Goal: Information Seeking & Learning: Learn about a topic

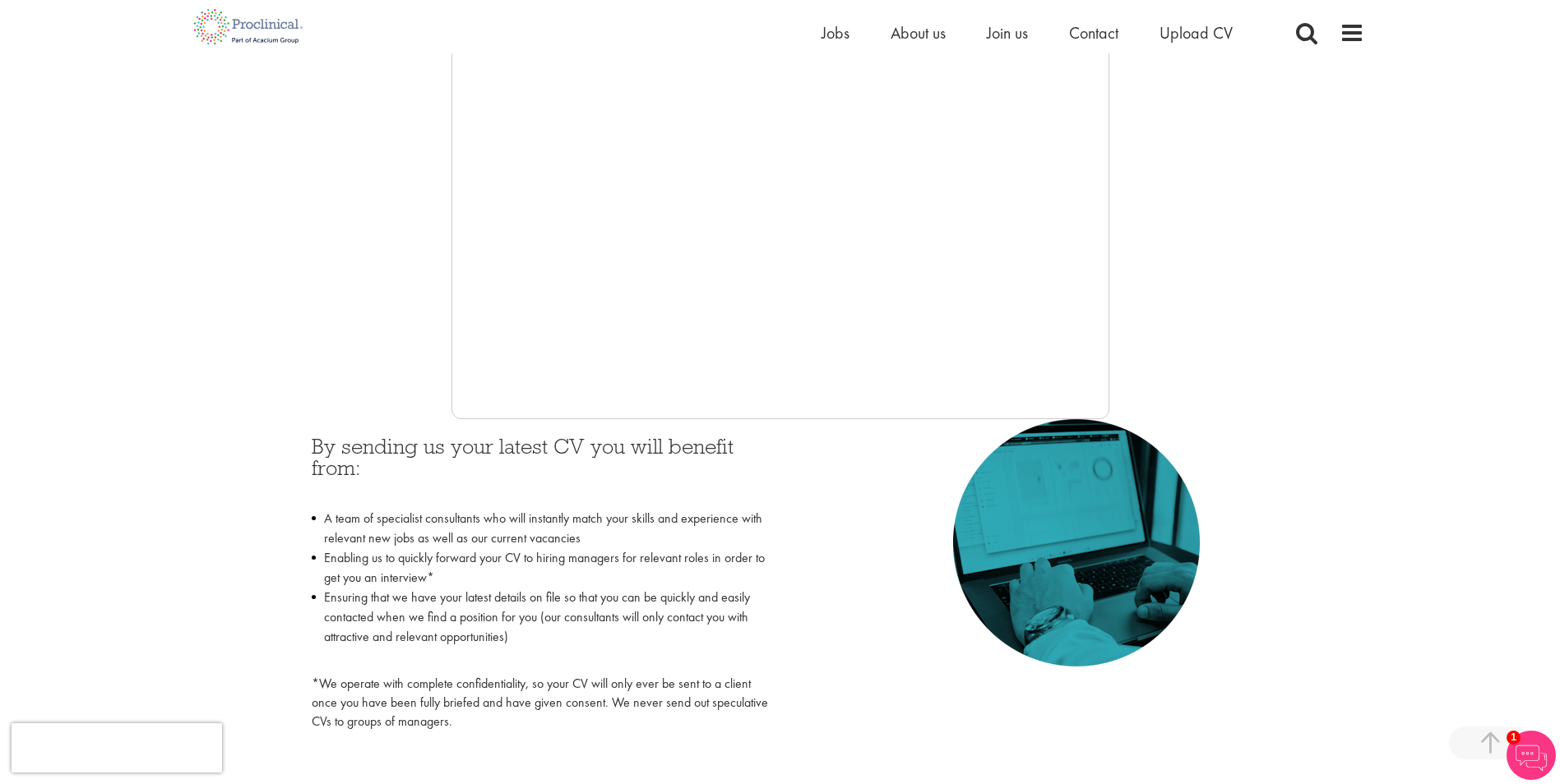
scroll to position [247, 0]
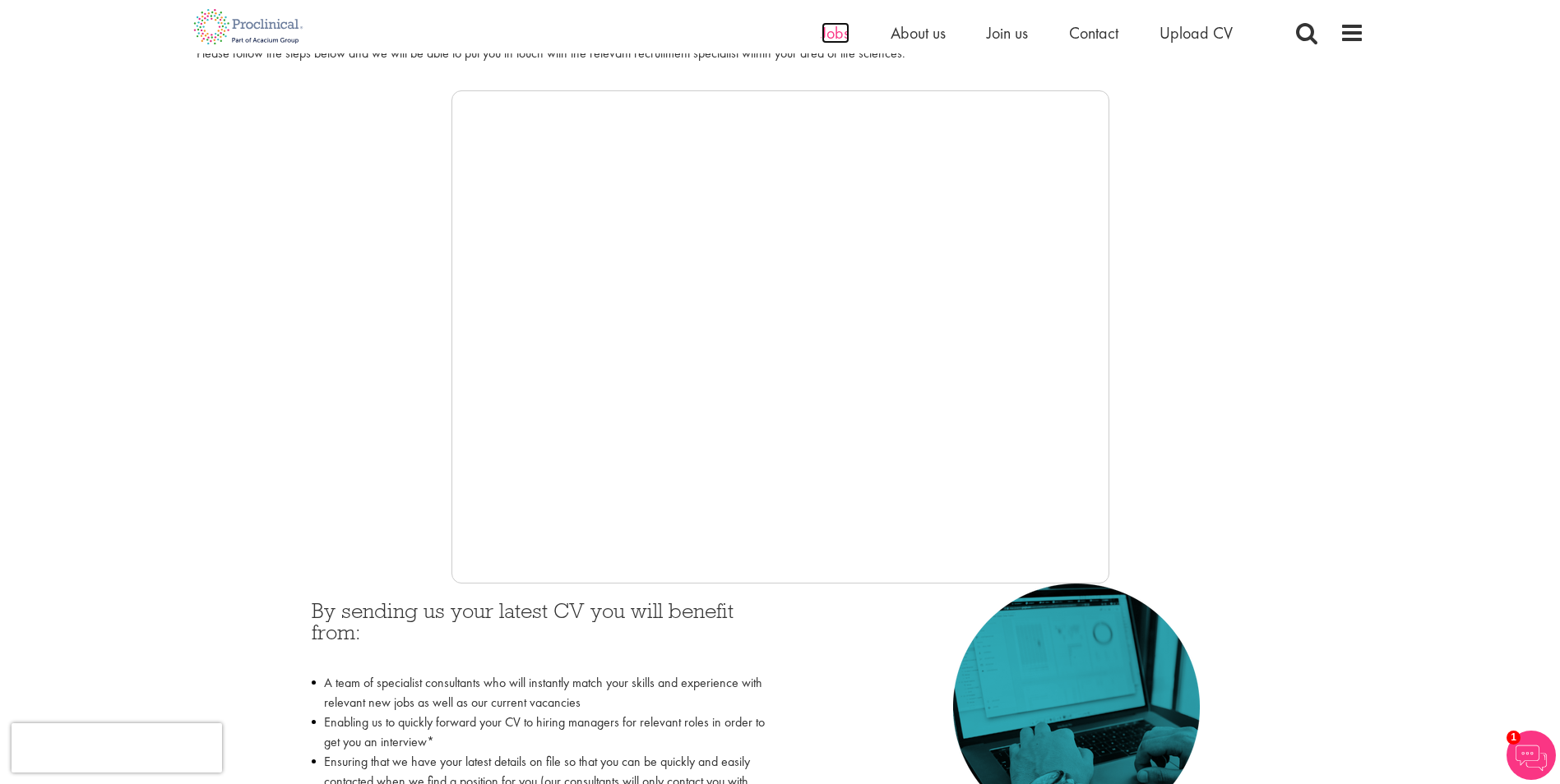
click at [830, 37] on span "Jobs" at bounding box center [836, 32] width 28 height 22
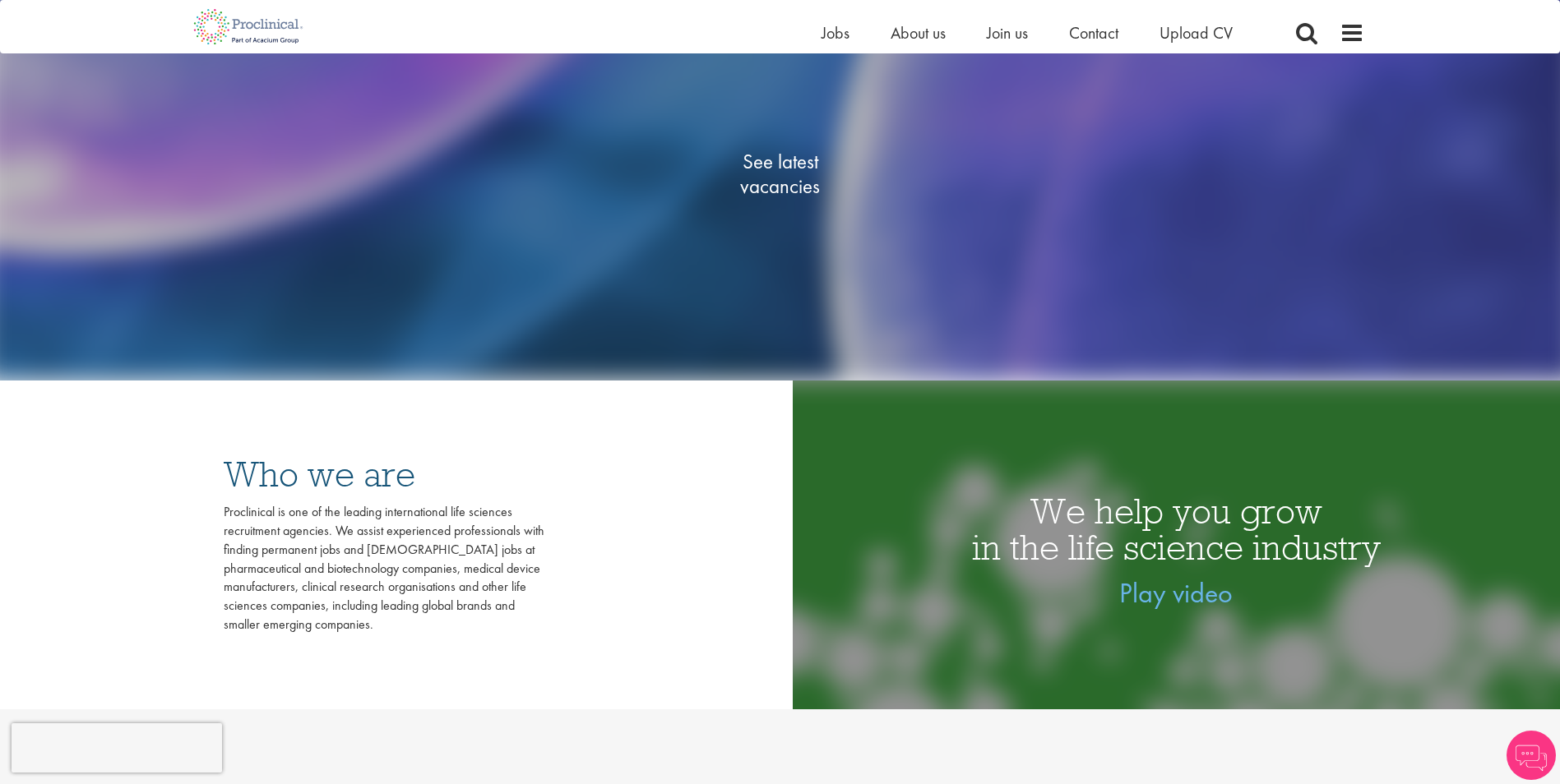
scroll to position [411, 0]
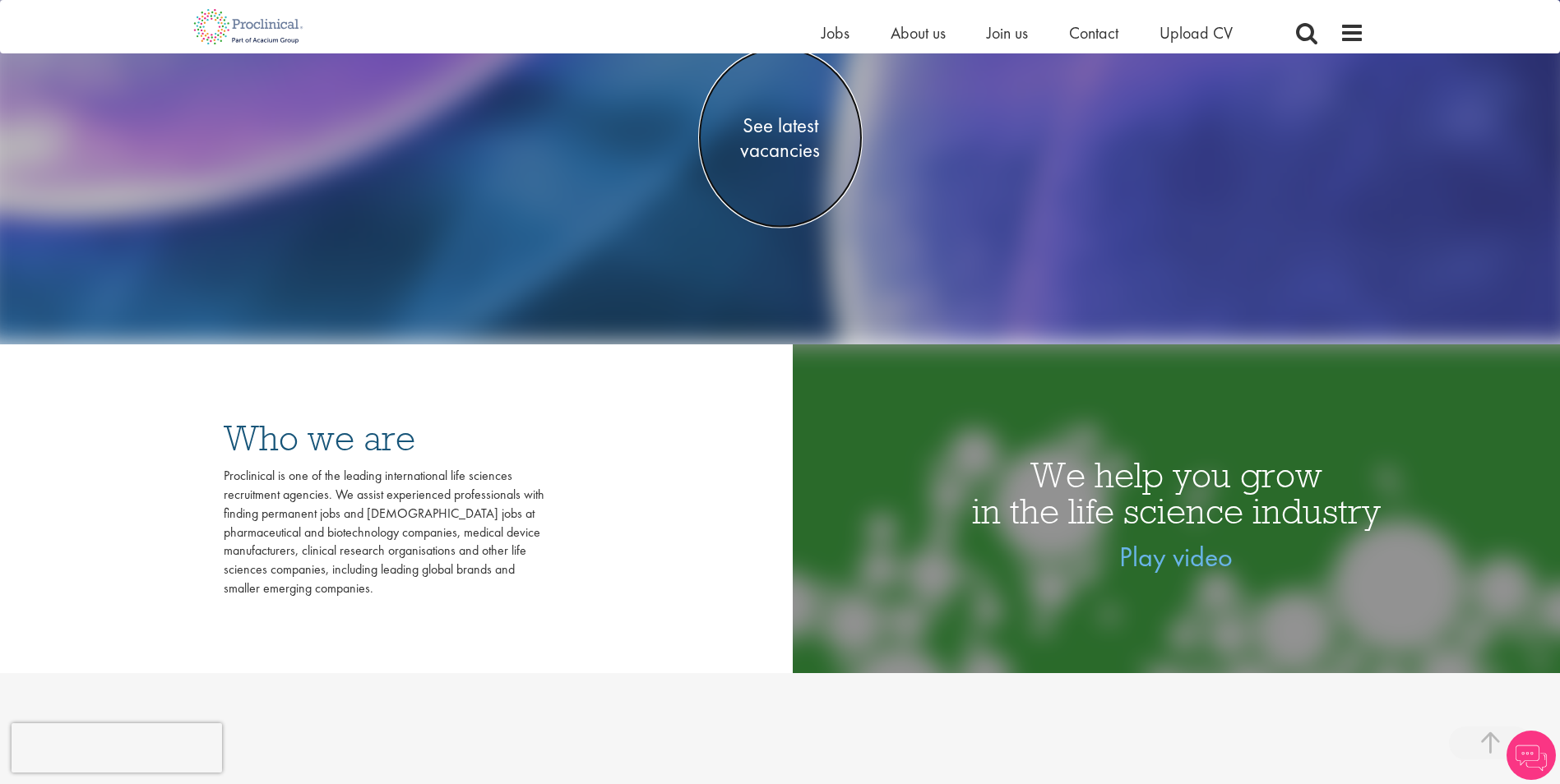
click at [787, 118] on span "See latest vacancies" at bounding box center [780, 137] width 165 height 50
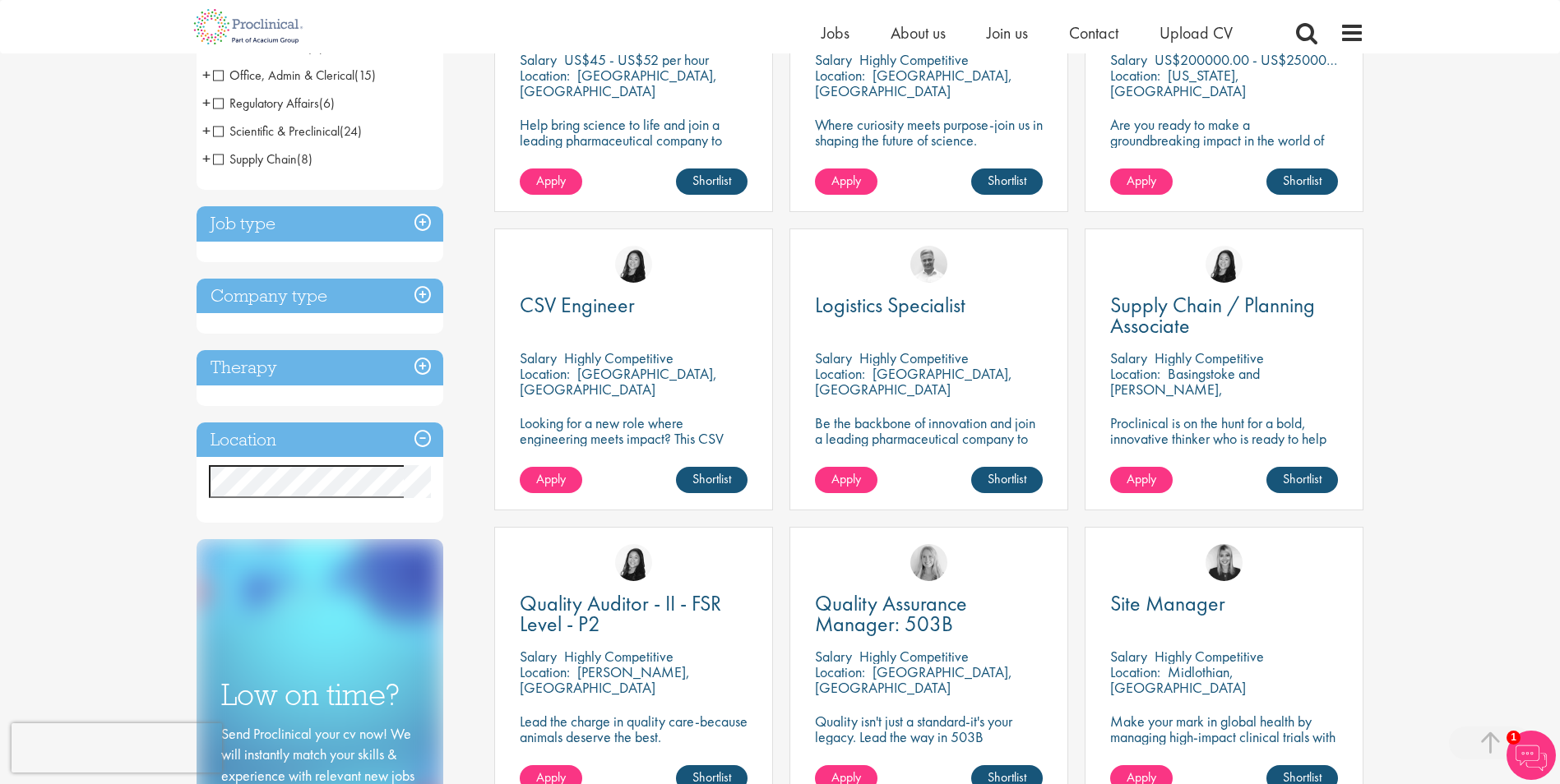
scroll to position [493, 0]
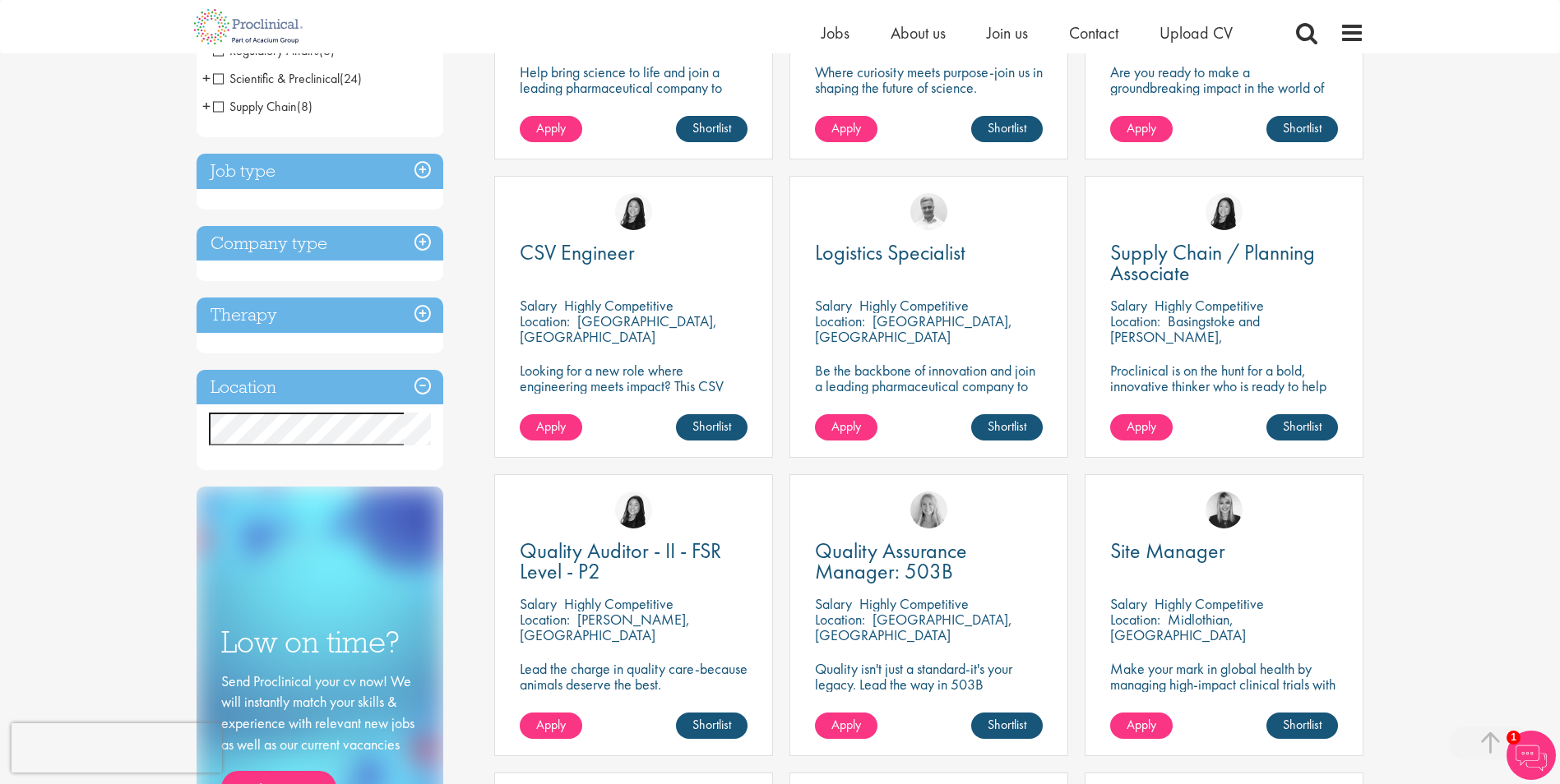
click at [414, 172] on h3 "Job type" at bounding box center [320, 171] width 247 height 36
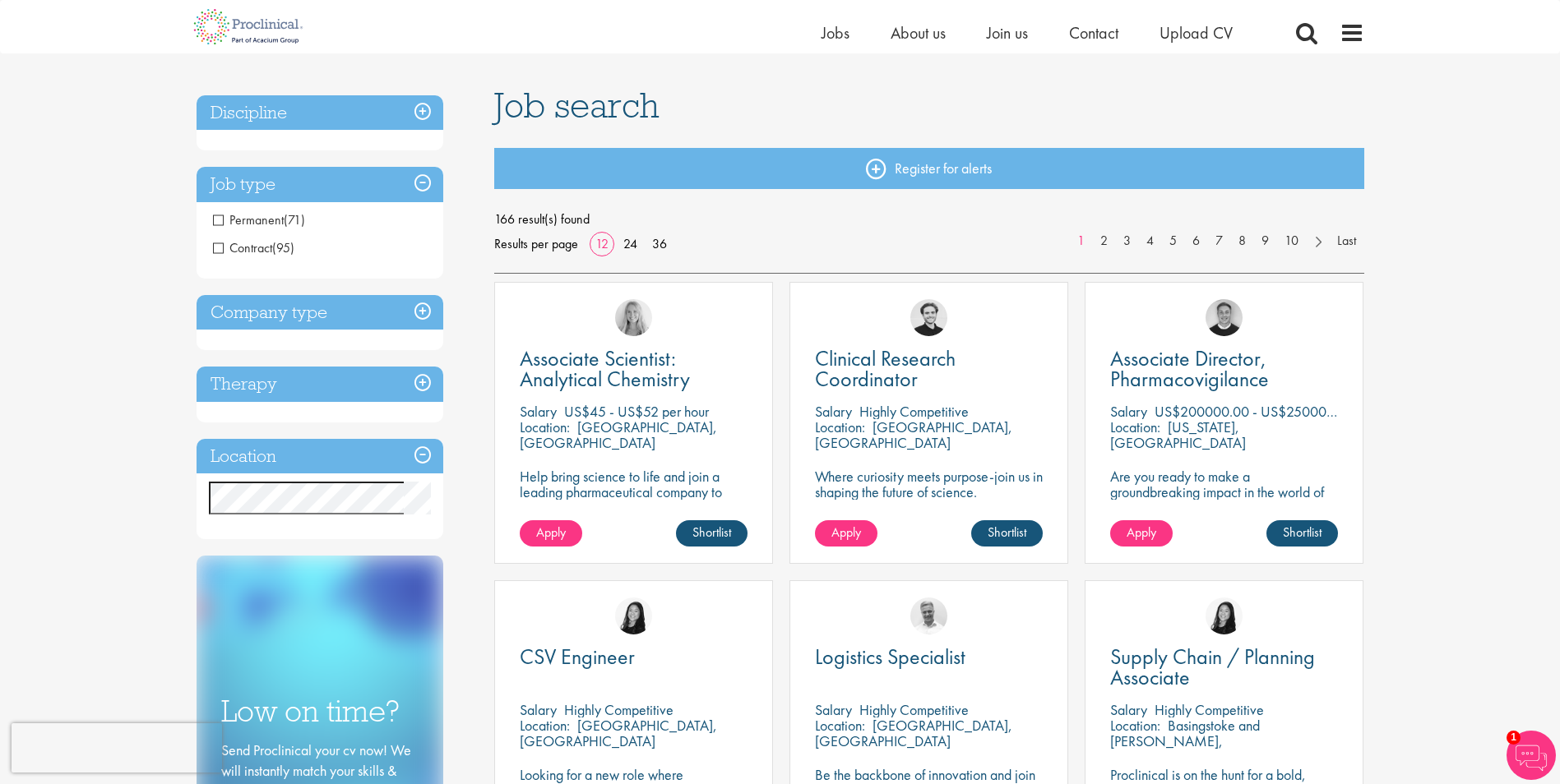
scroll to position [82, 0]
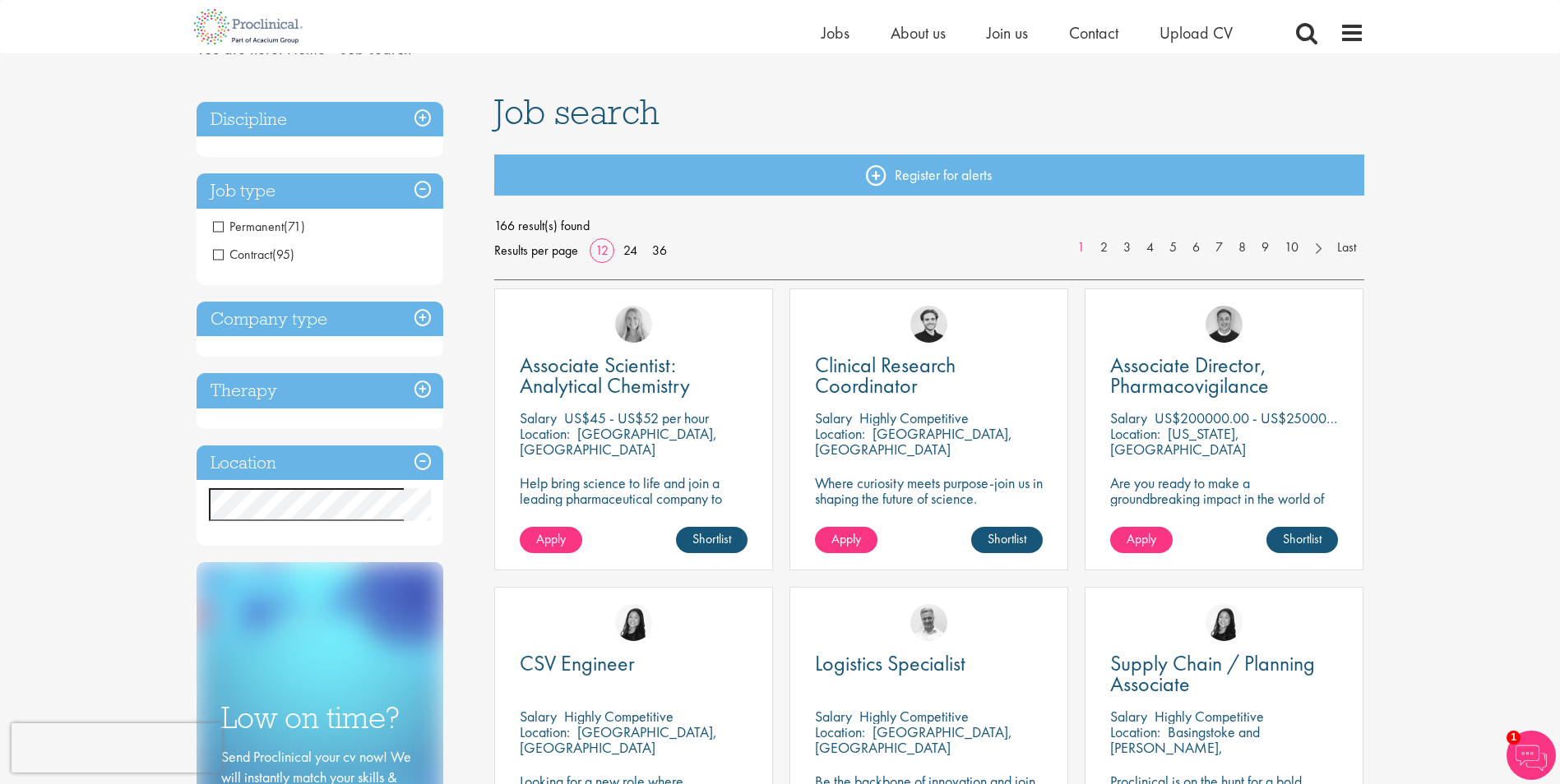
click at [367, 464] on h3 "Location" at bounding box center [320, 463] width 247 height 36
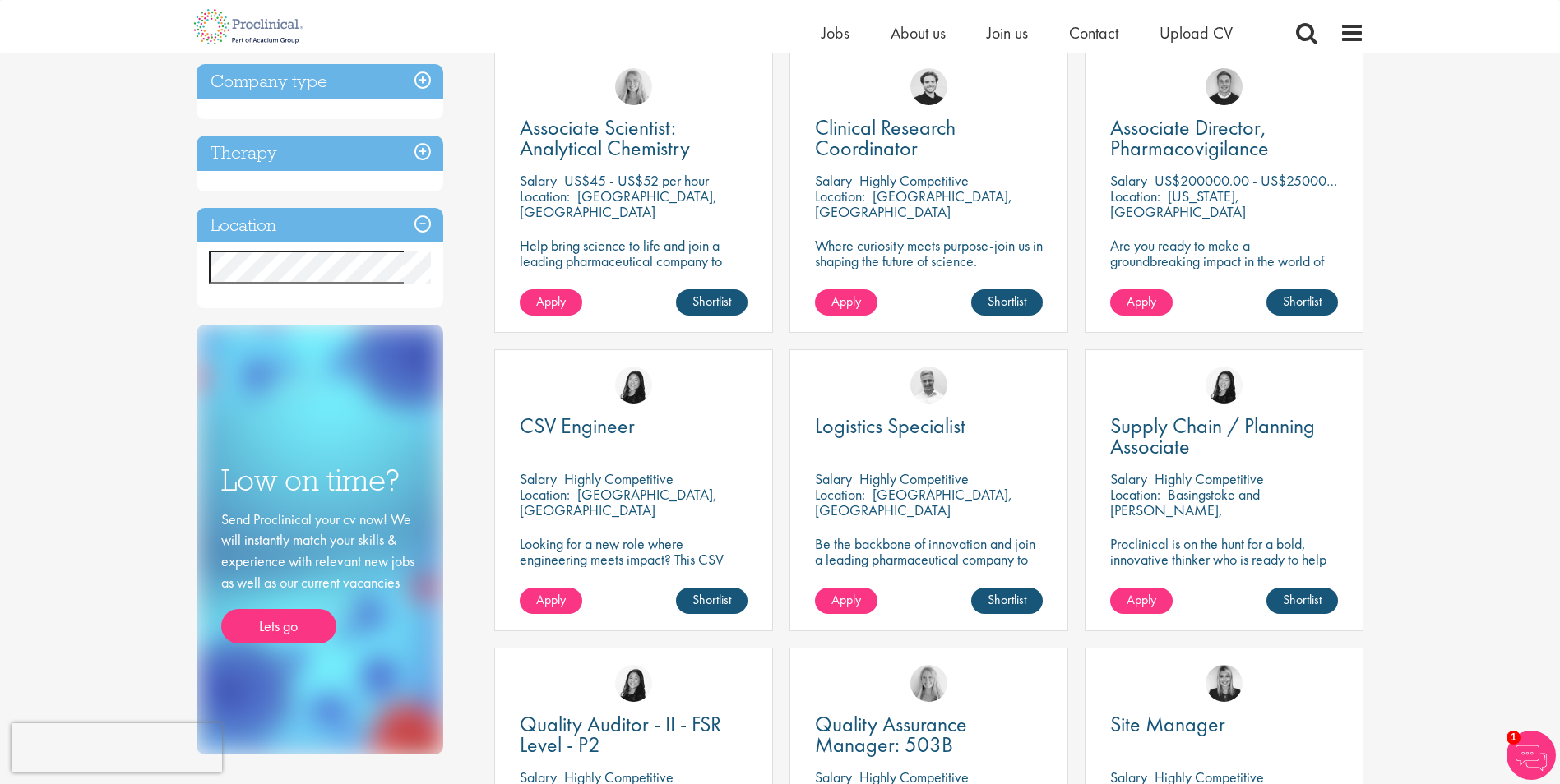
scroll to position [329, 0]
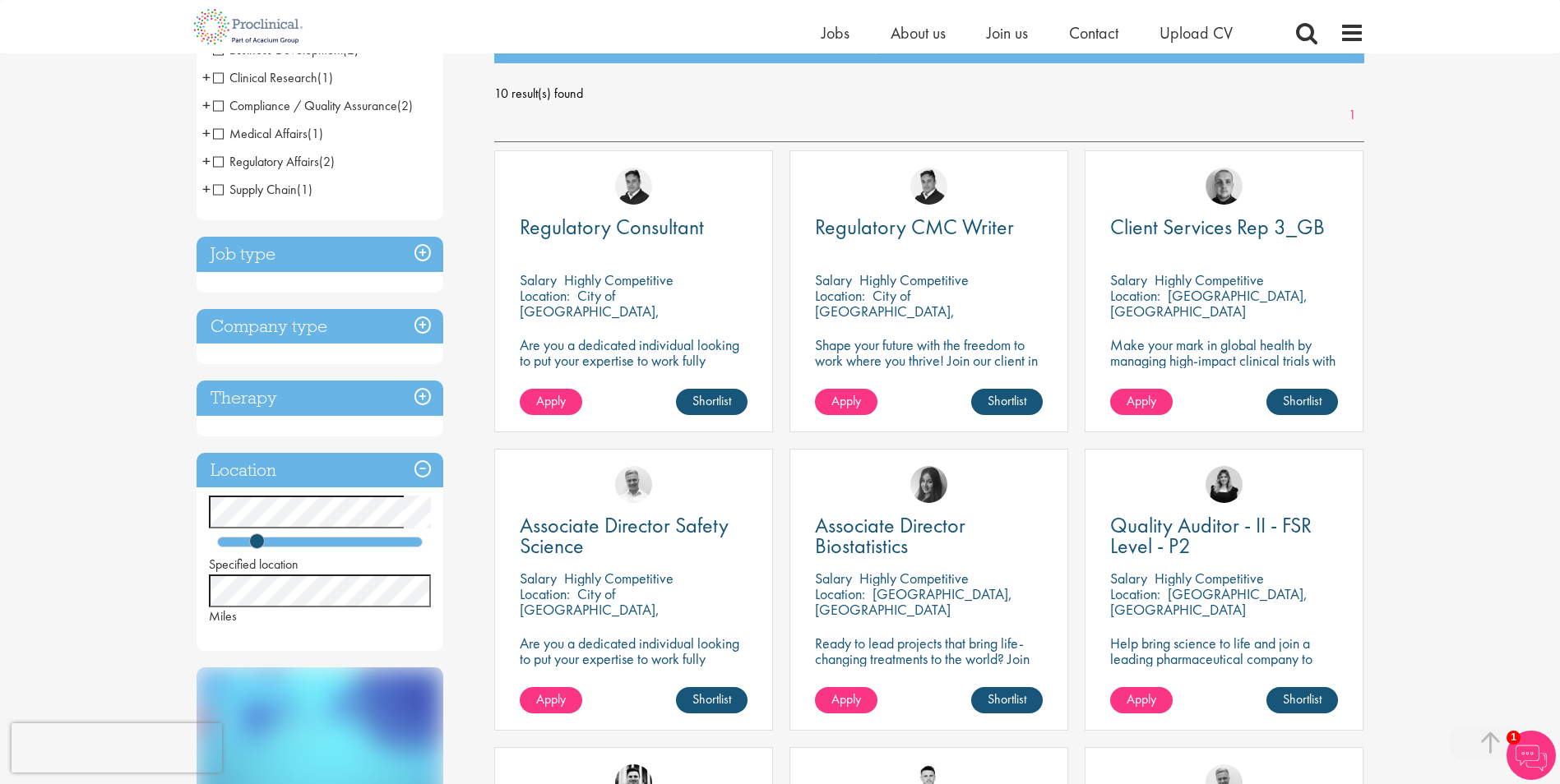
scroll to position [165, 0]
